Goal: Contribute content: Add original content to the website for others to see

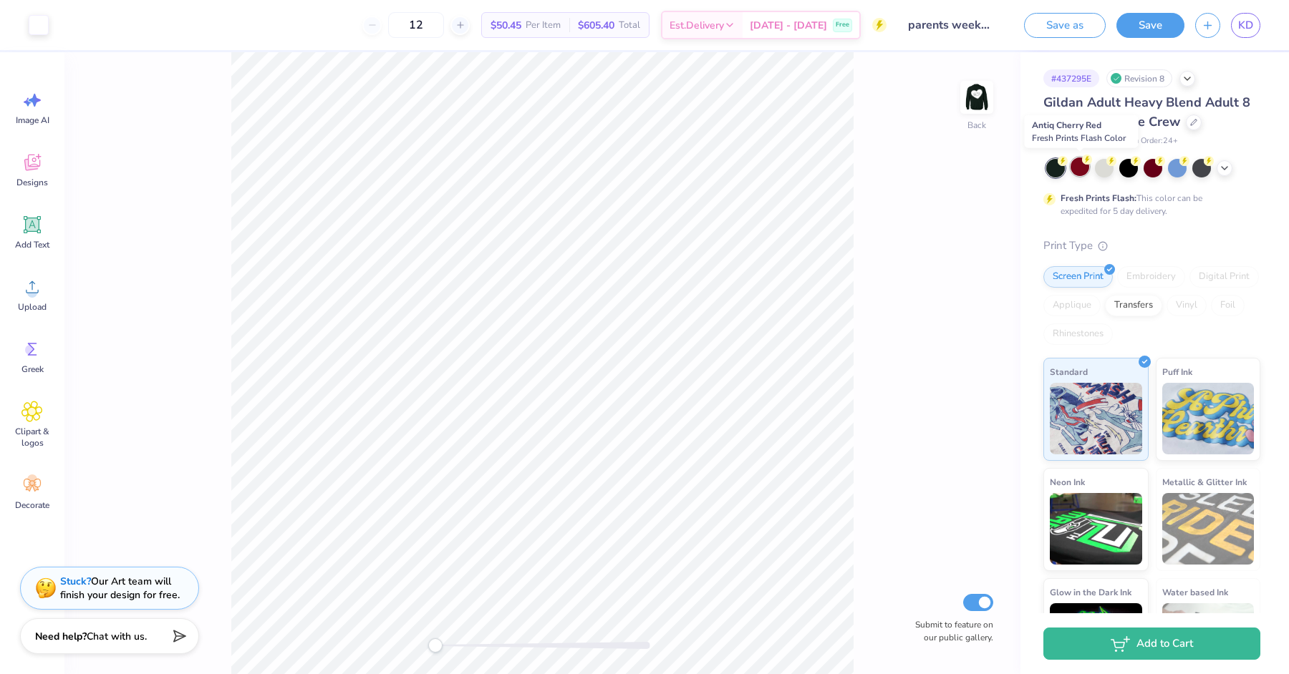
click at [1082, 169] on div at bounding box center [1079, 166] width 19 height 19
click at [1224, 165] on icon at bounding box center [1223, 166] width 11 height 11
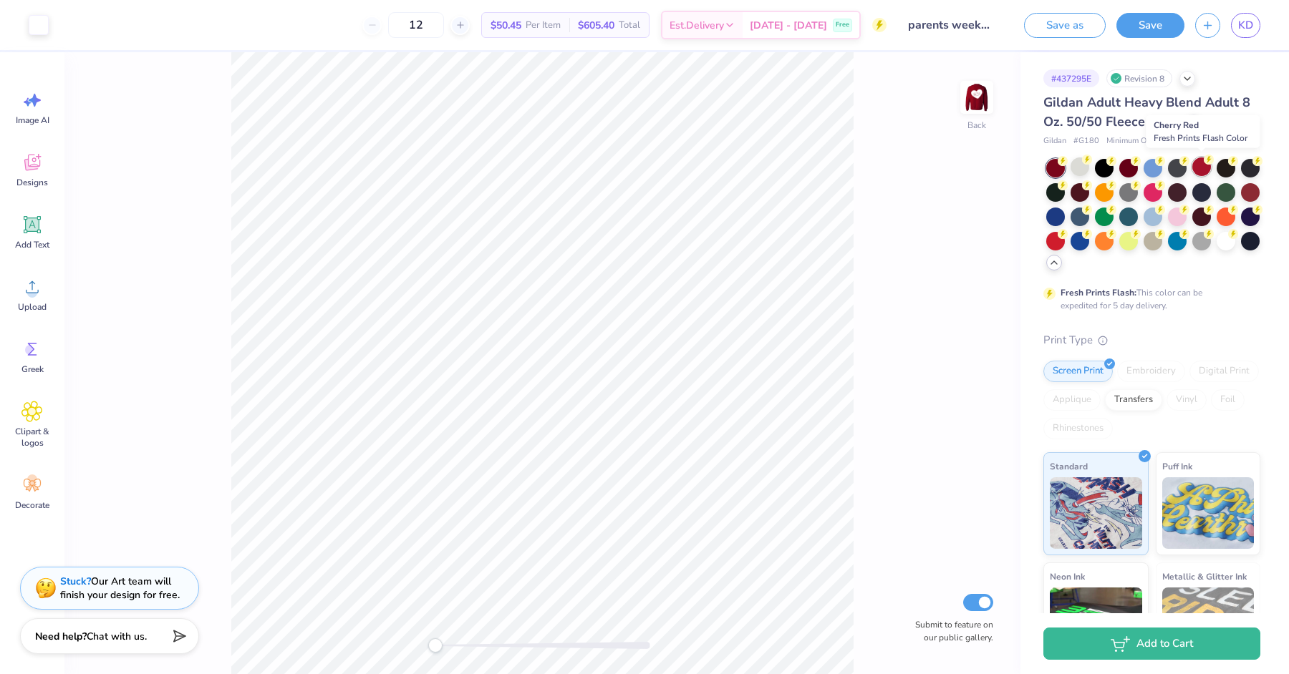
click at [1203, 163] on icon at bounding box center [1208, 160] width 10 height 10
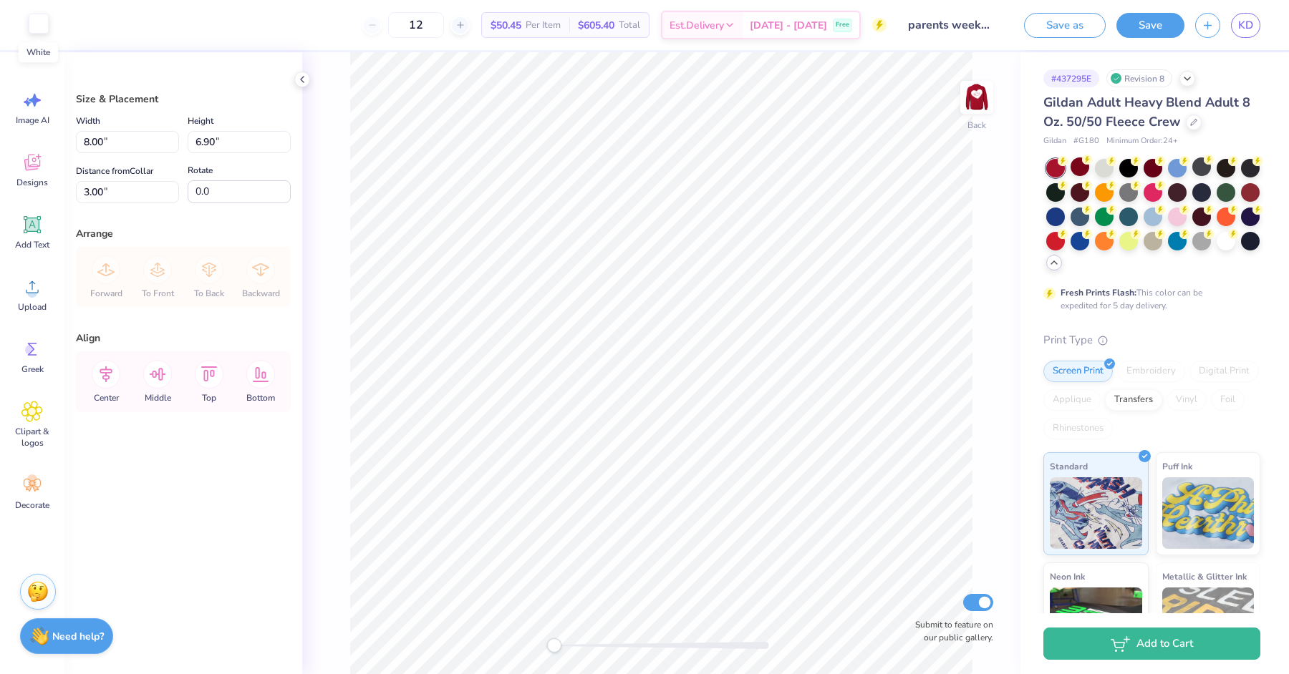
click at [33, 25] on div at bounding box center [39, 24] width 20 height 20
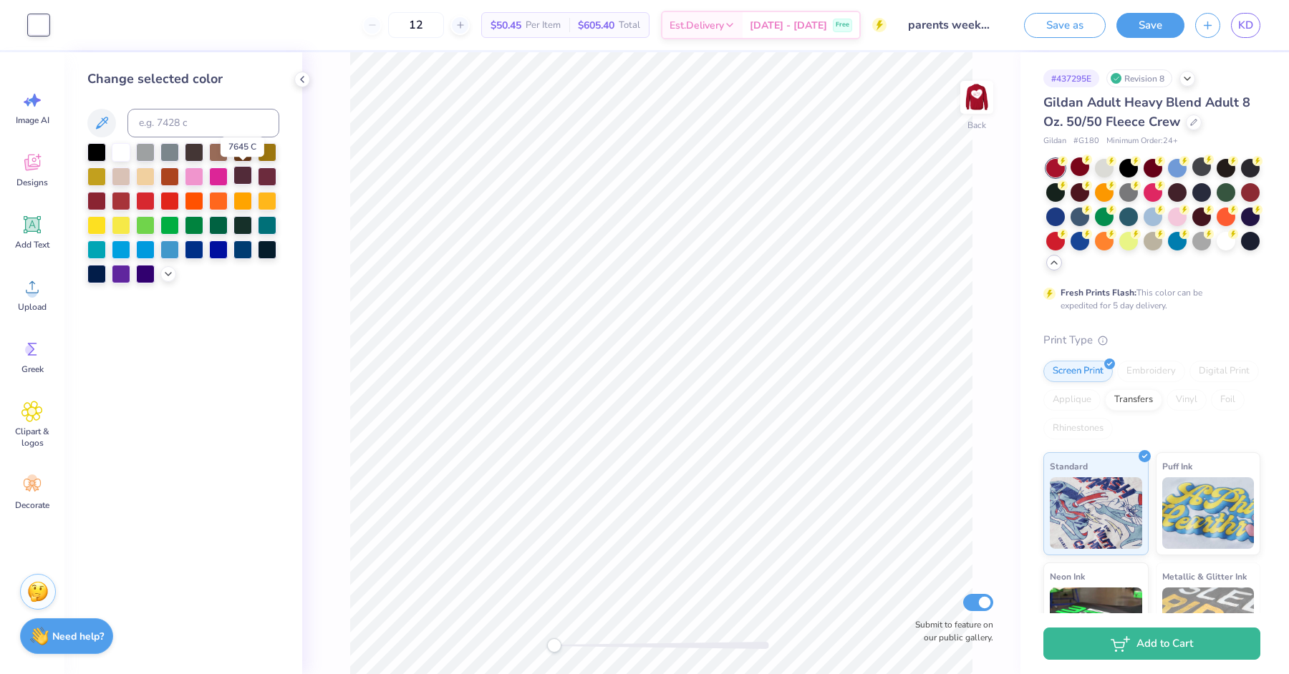
click at [243, 174] on div at bounding box center [242, 175] width 19 height 19
click at [274, 175] on div at bounding box center [267, 175] width 19 height 19
click at [265, 147] on div at bounding box center [267, 152] width 19 height 19
click at [143, 144] on div at bounding box center [145, 151] width 19 height 19
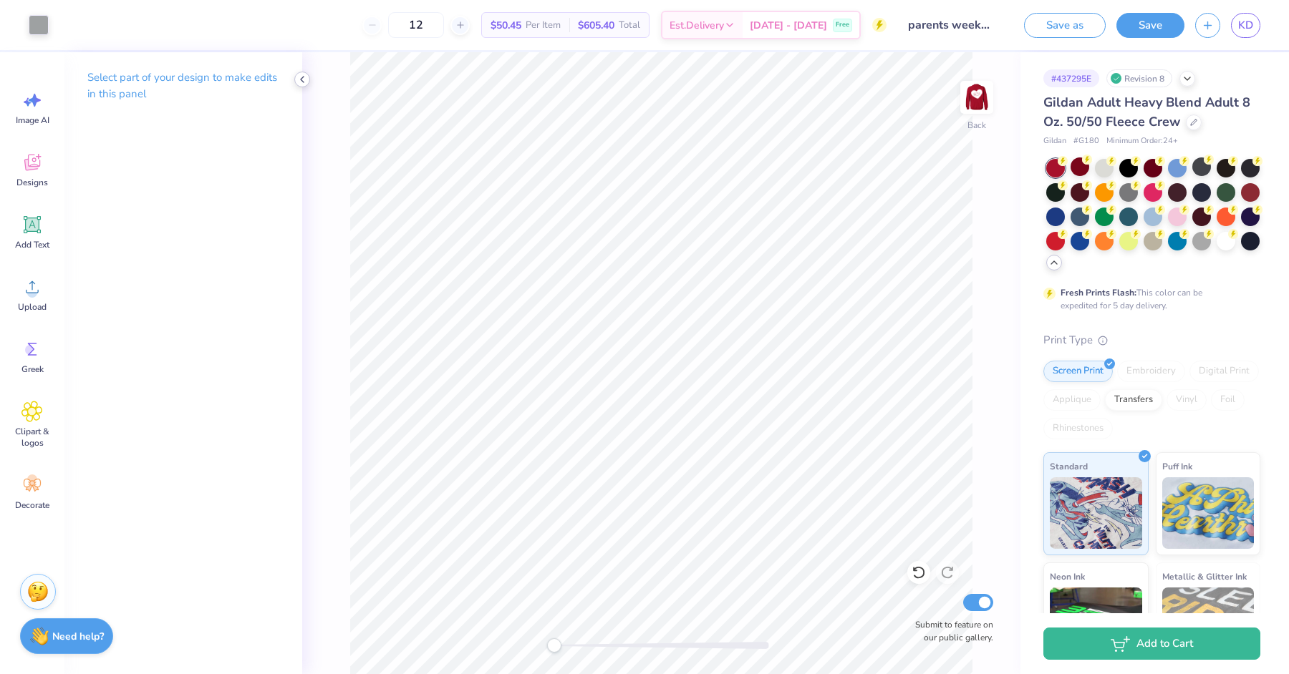
click at [304, 76] on icon at bounding box center [301, 79] width 11 height 11
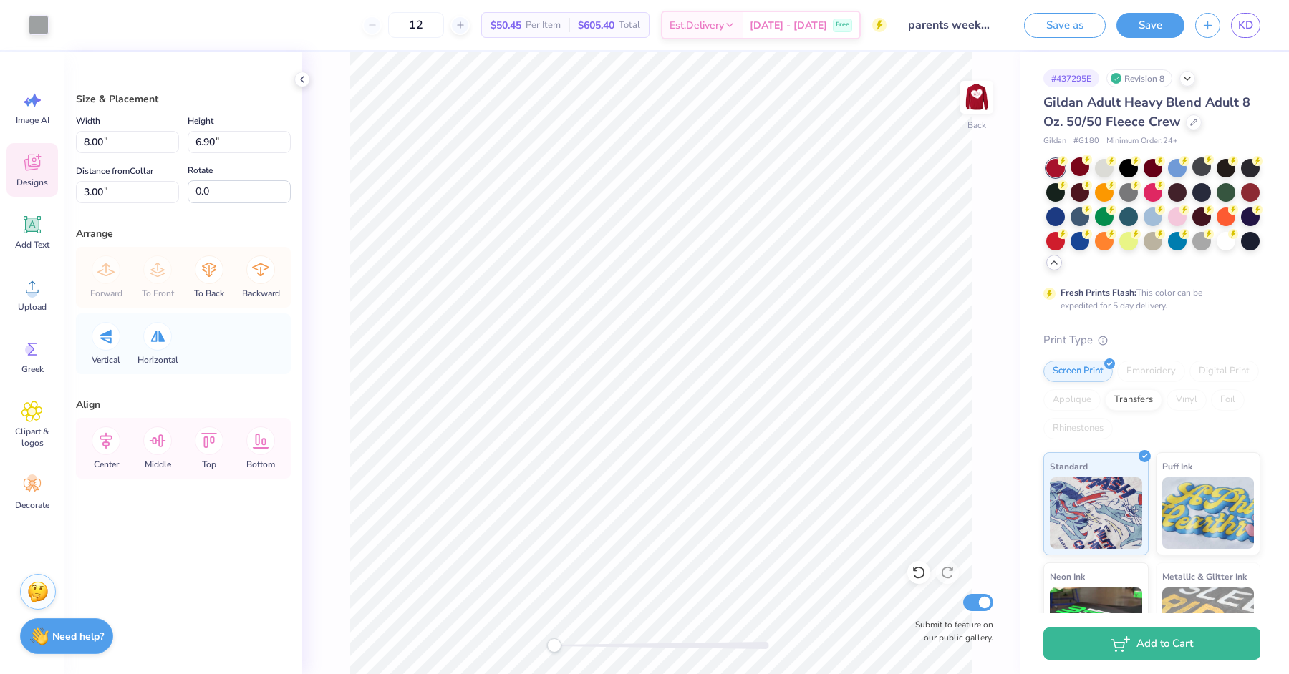
click at [21, 178] on span "Designs" at bounding box center [31, 182] width 31 height 11
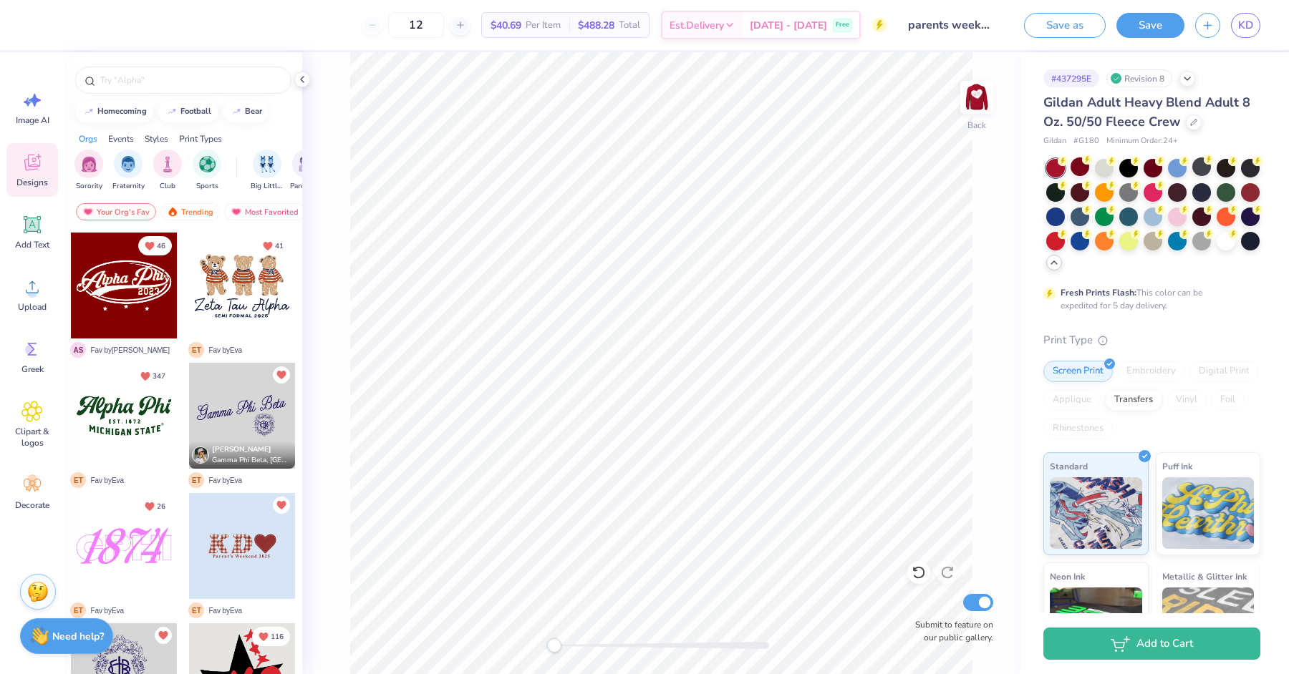
click at [111, 386] on div at bounding box center [124, 416] width 106 height 106
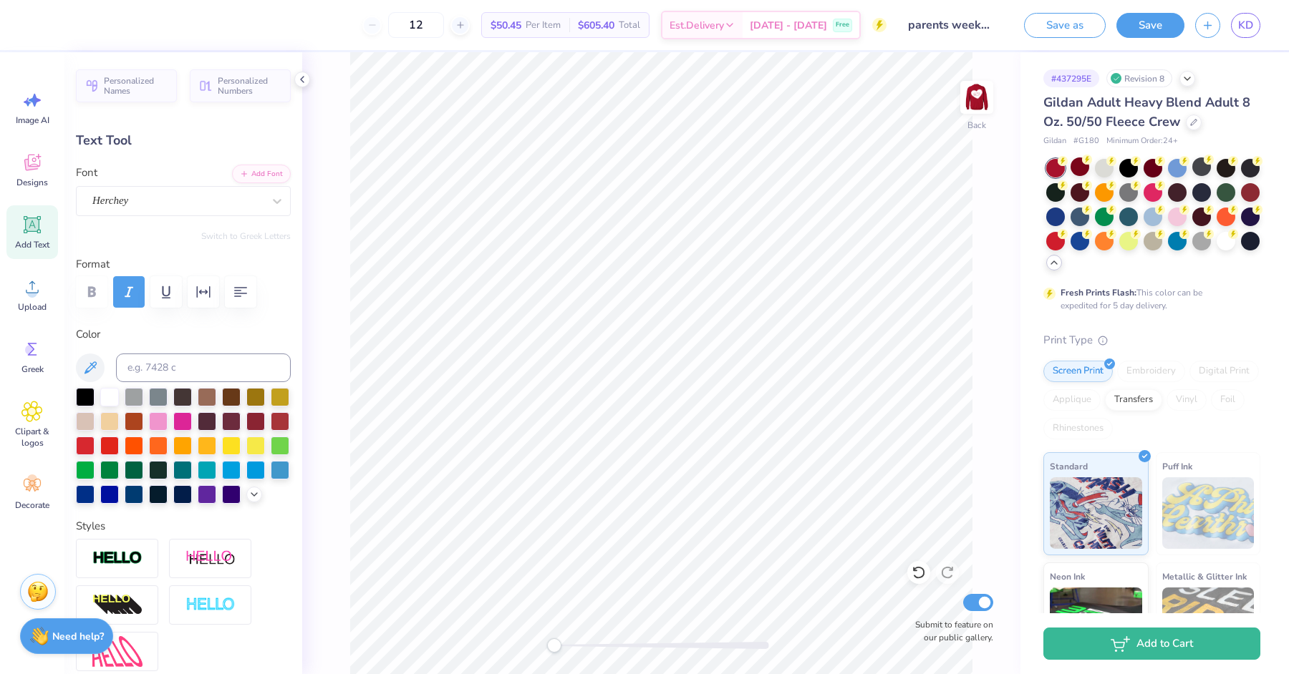
type textarea "L Phi"
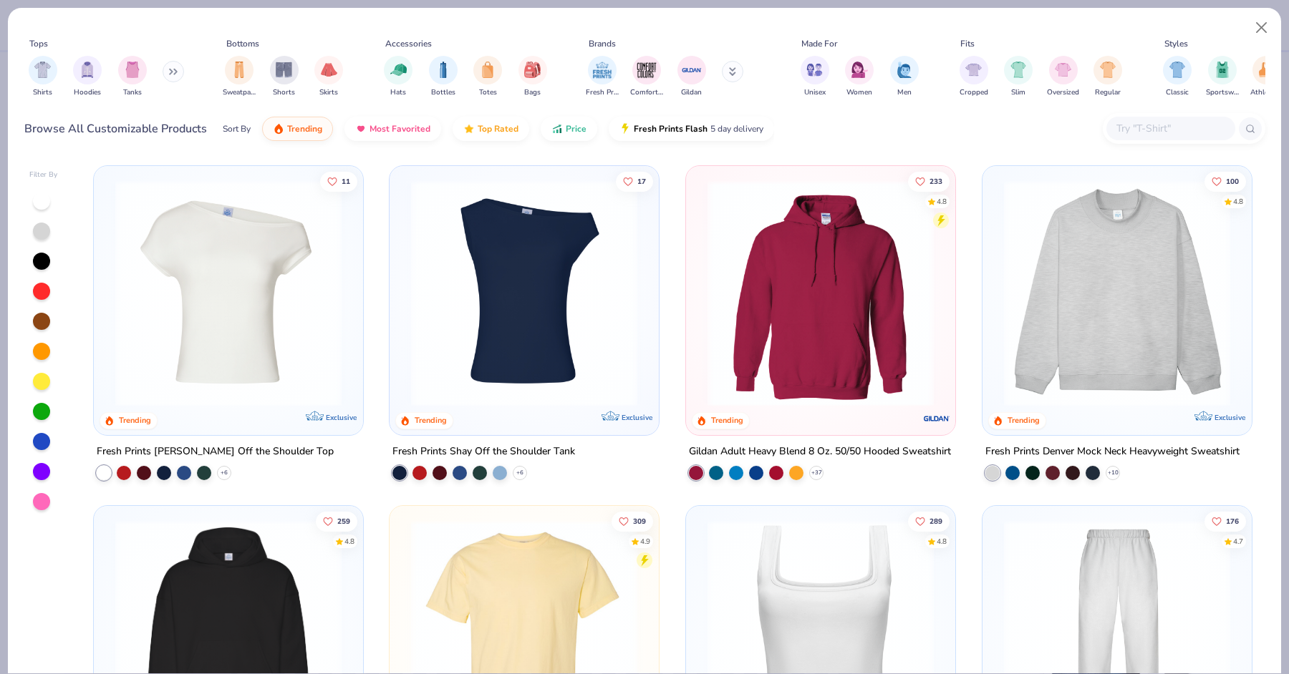
click at [663, 147] on div "Sort By Trending Most Favorited Top Rated Price Fresh Prints Flash 5 day delive…" at bounding box center [498, 129] width 551 height 40
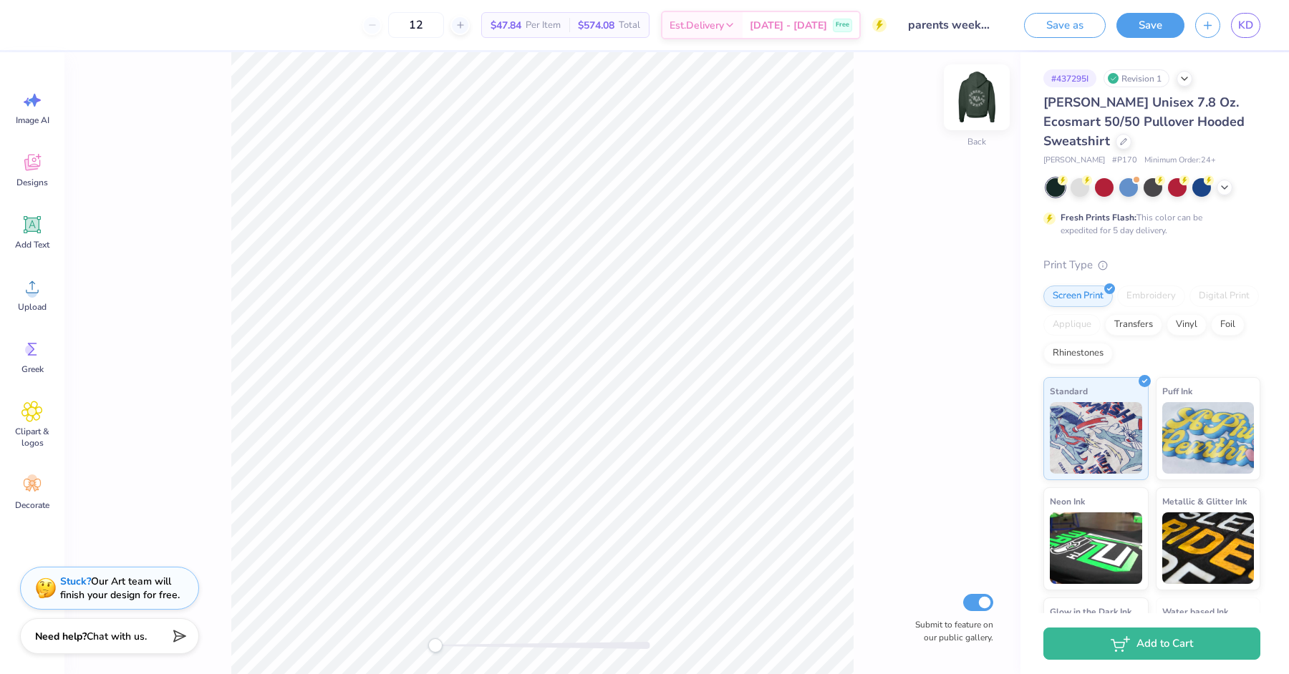
click at [981, 94] on img at bounding box center [976, 97] width 57 height 57
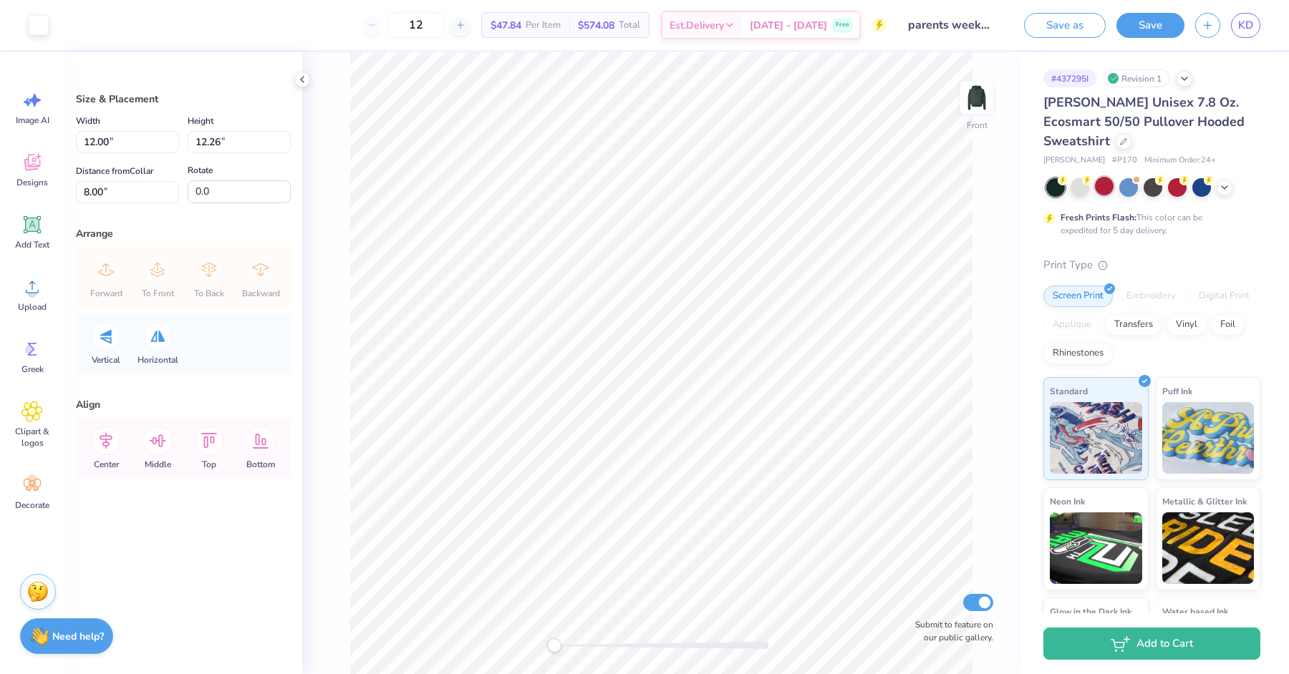
click at [1107, 184] on div at bounding box center [1104, 186] width 19 height 19
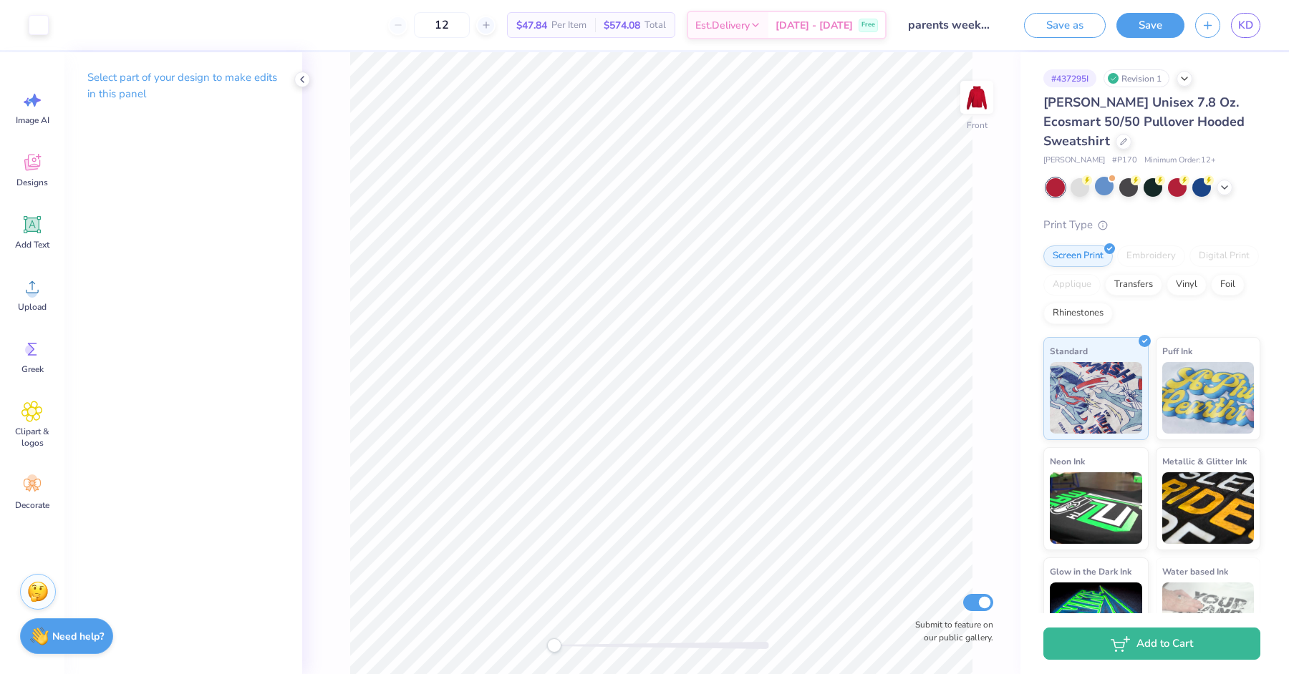
click at [25, 17] on div "Art colors" at bounding box center [24, 25] width 49 height 50
click at [30, 20] on div at bounding box center [39, 24] width 20 height 20
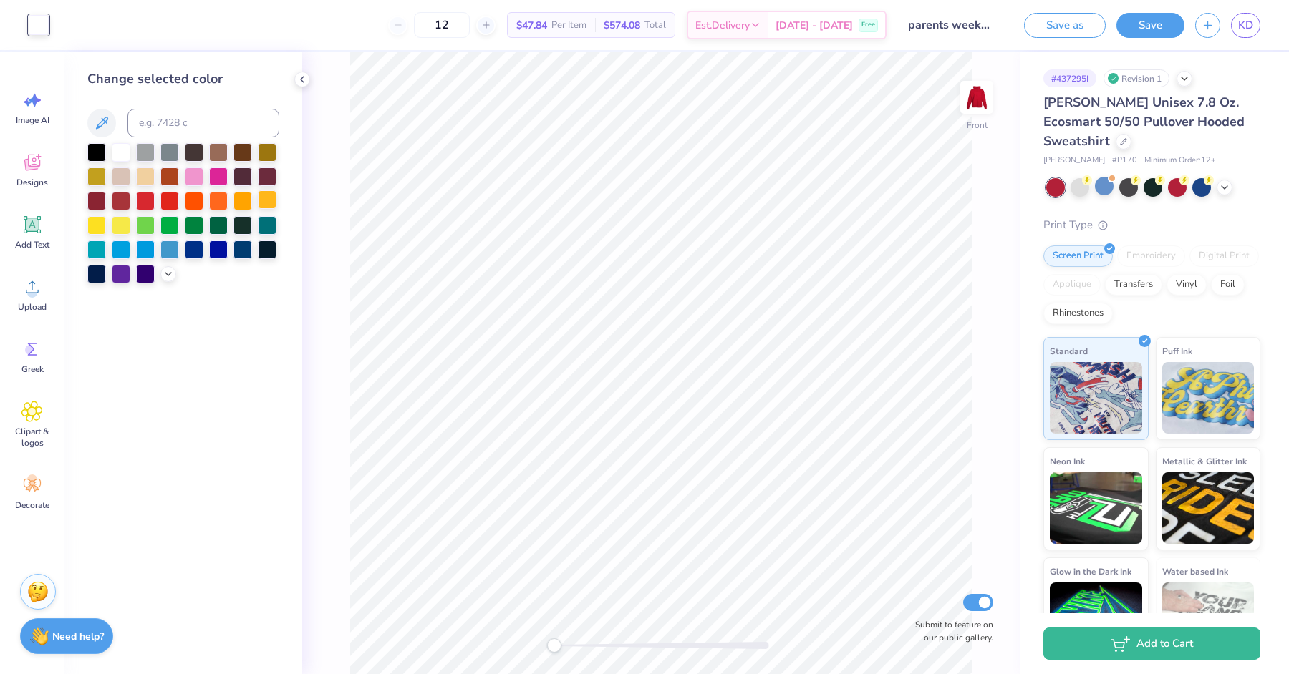
click at [258, 195] on div at bounding box center [267, 199] width 19 height 19
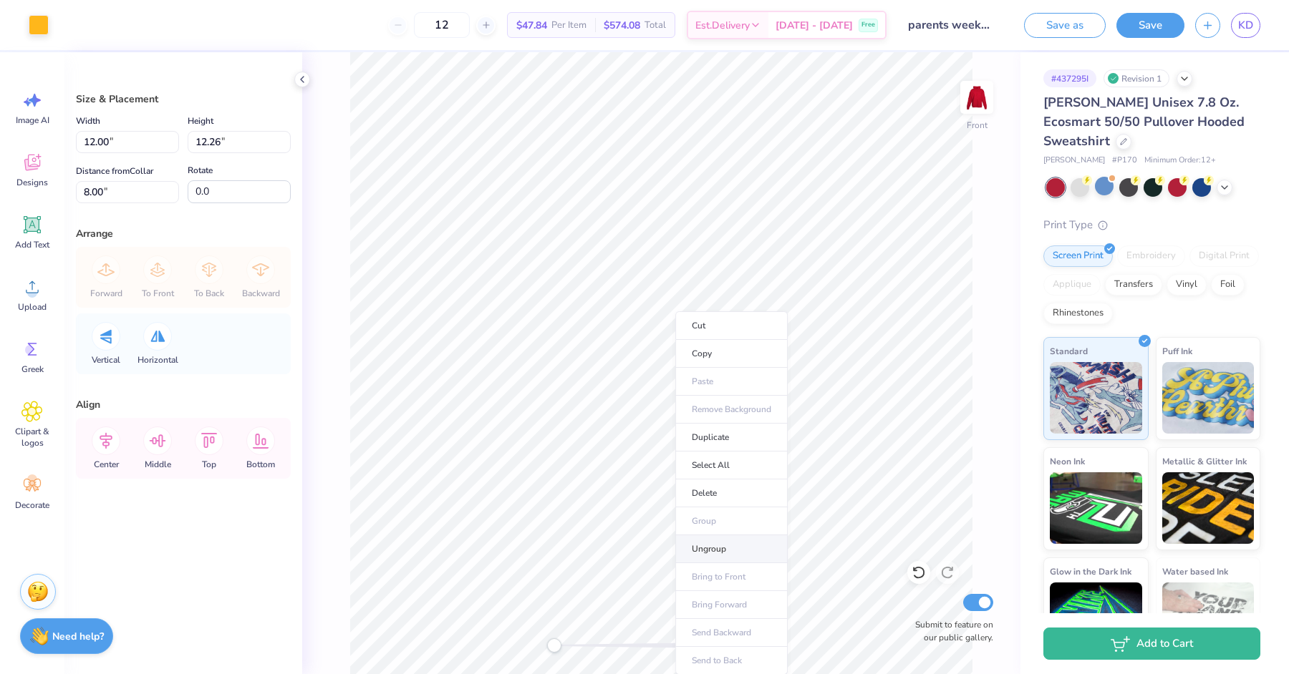
click at [748, 543] on li "Ungroup" at bounding box center [731, 549] width 112 height 28
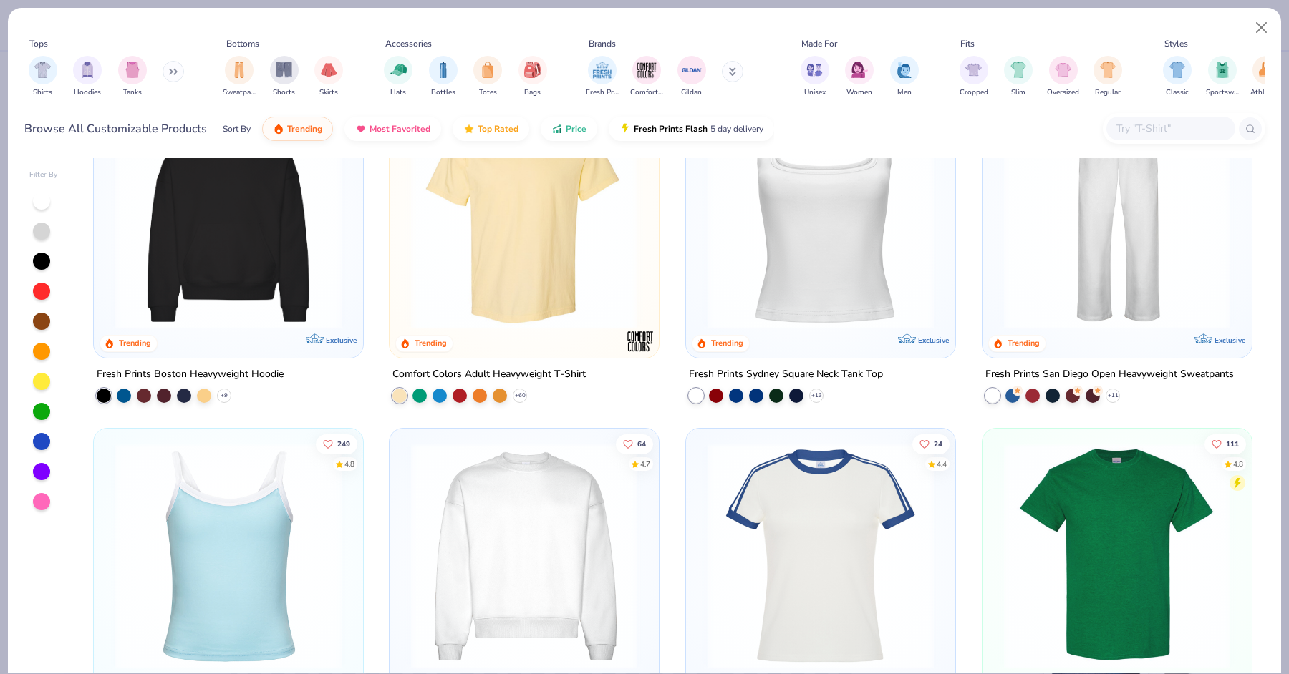
scroll to position [657, 0]
